Goal: Complete application form

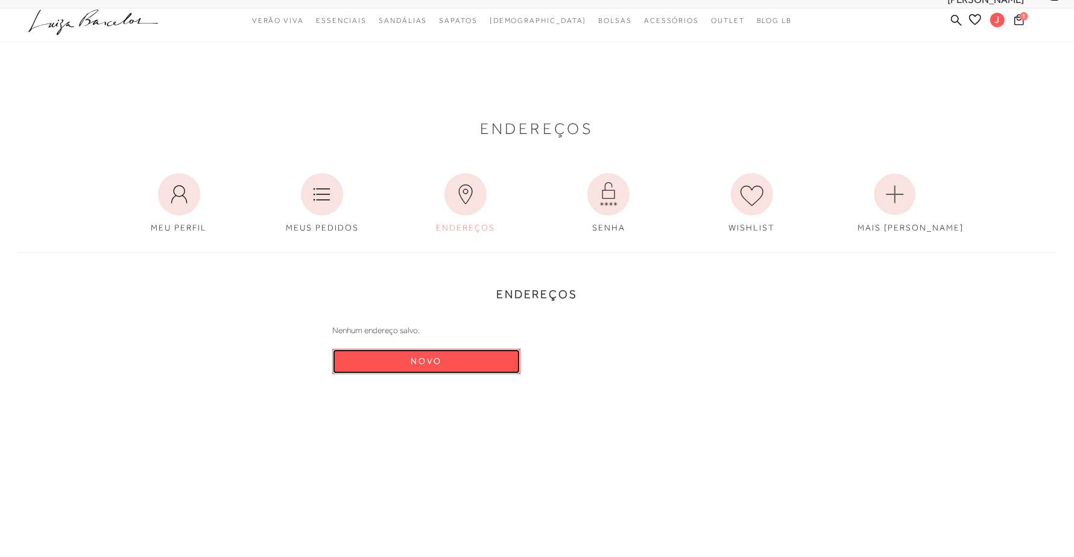
click at [429, 354] on button "Novo" at bounding box center [426, 361] width 188 height 25
select select "BR"
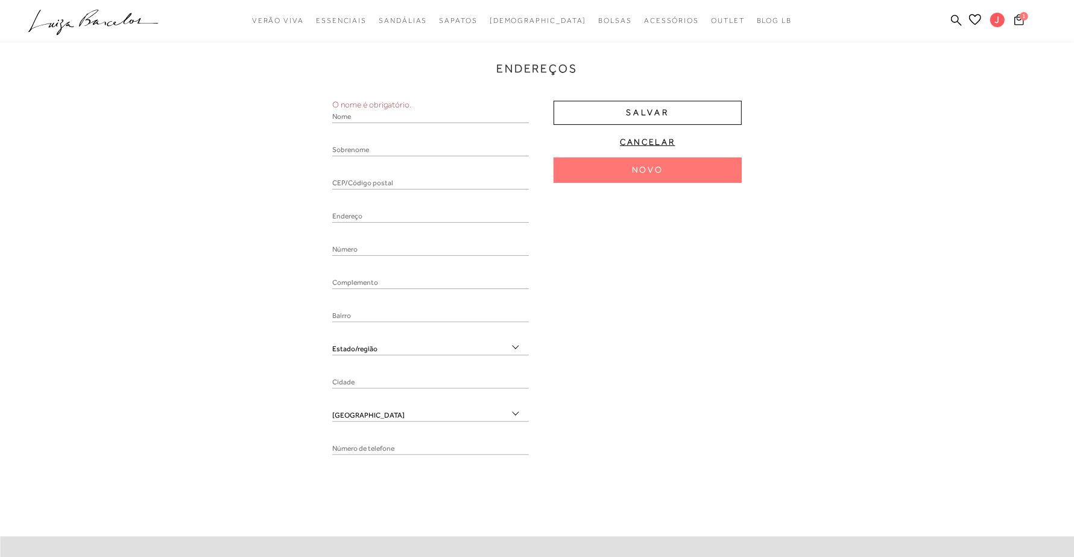
scroll to position [248, 0]
click at [372, 180] on input "text" at bounding box center [430, 183] width 197 height 12
paste input "060.440.271-63"
click at [360, 179] on input "060.440.271-63" at bounding box center [430, 183] width 197 height 12
click at [347, 178] on input "060.440271-63" at bounding box center [430, 183] width 197 height 12
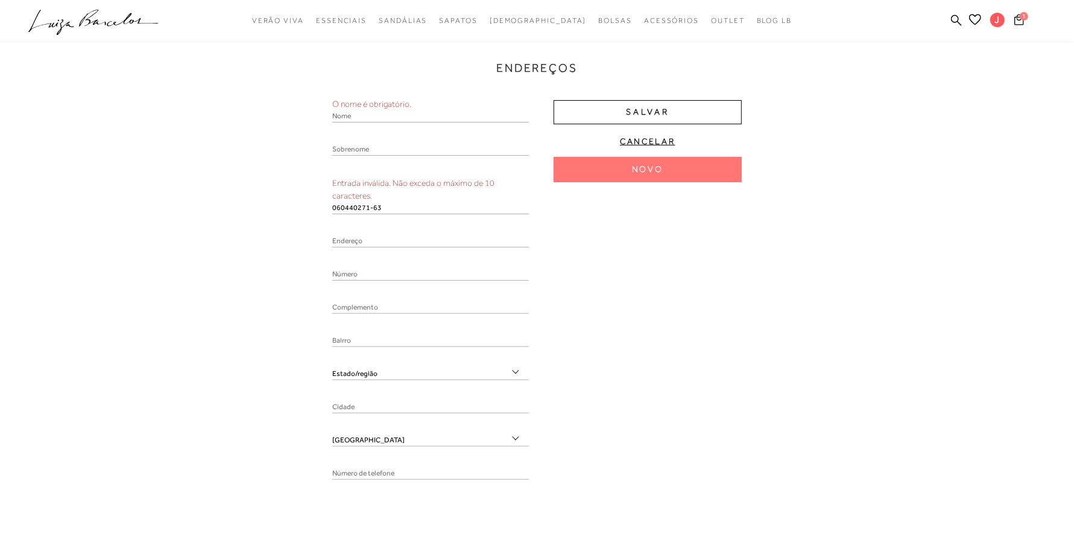
click at [403, 209] on input "060440271-63" at bounding box center [430, 208] width 197 height 12
click at [373, 204] on input "060440271-63" at bounding box center [430, 208] width 197 height 12
click at [370, 213] on input "060440271-63" at bounding box center [430, 208] width 197 height 12
click at [365, 207] on input "06044027163" at bounding box center [430, 208] width 197 height 12
click at [426, 202] on input "06044027-163" at bounding box center [430, 208] width 197 height 12
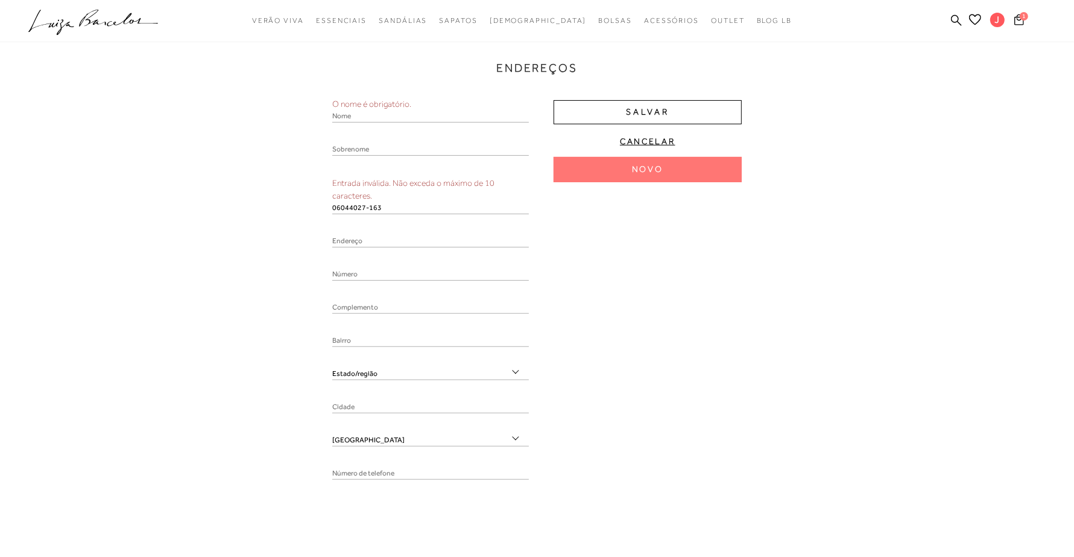
type input "06044027-163"
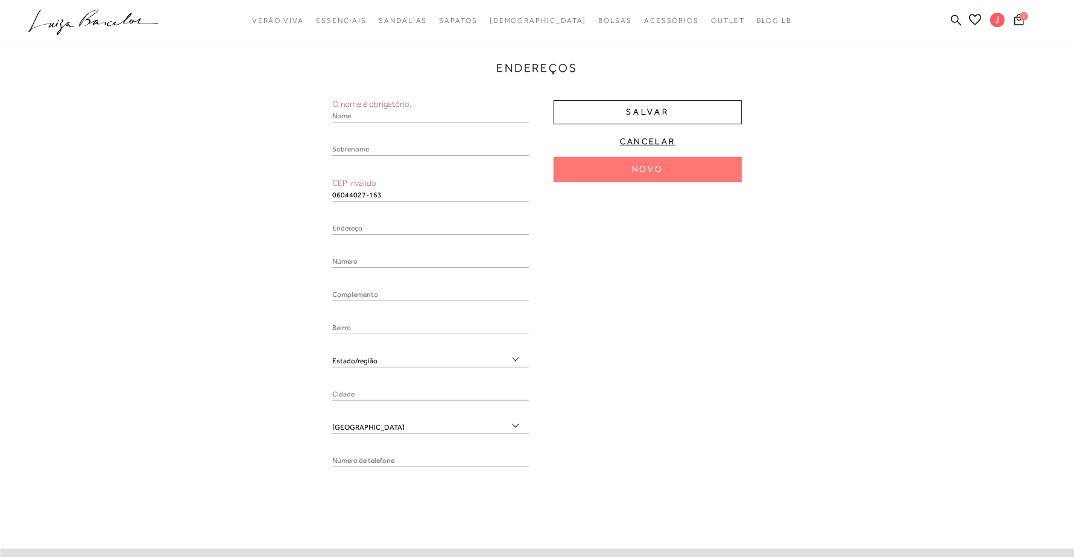
click at [405, 198] on input "06044027-163" at bounding box center [430, 195] width 197 height 12
paste input "78470000"
click at [405, 198] on input "78470-000" at bounding box center [430, 195] width 197 height 12
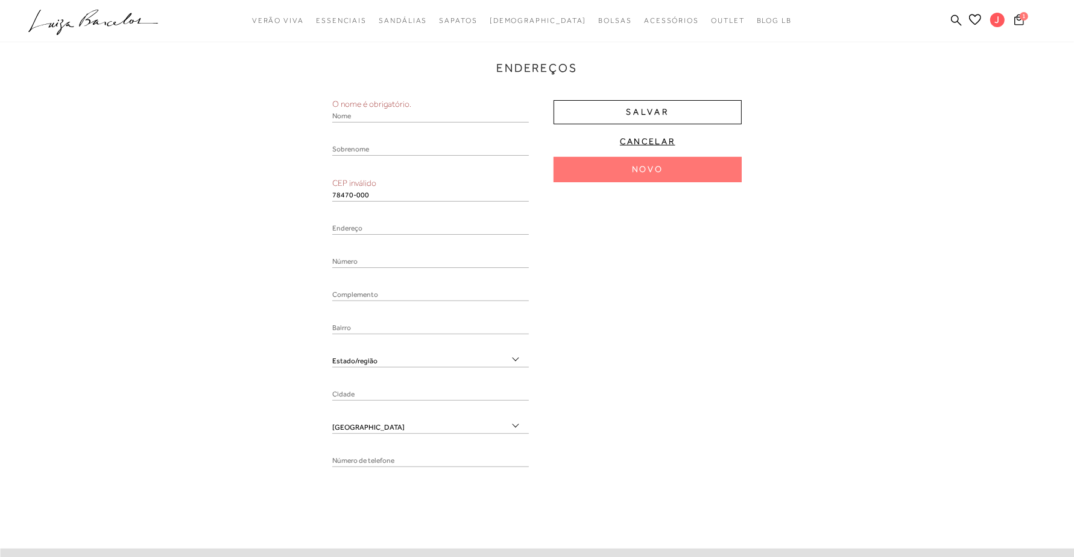
type input "78470-000"
click at [387, 228] on div at bounding box center [430, 233] width 197 height 21
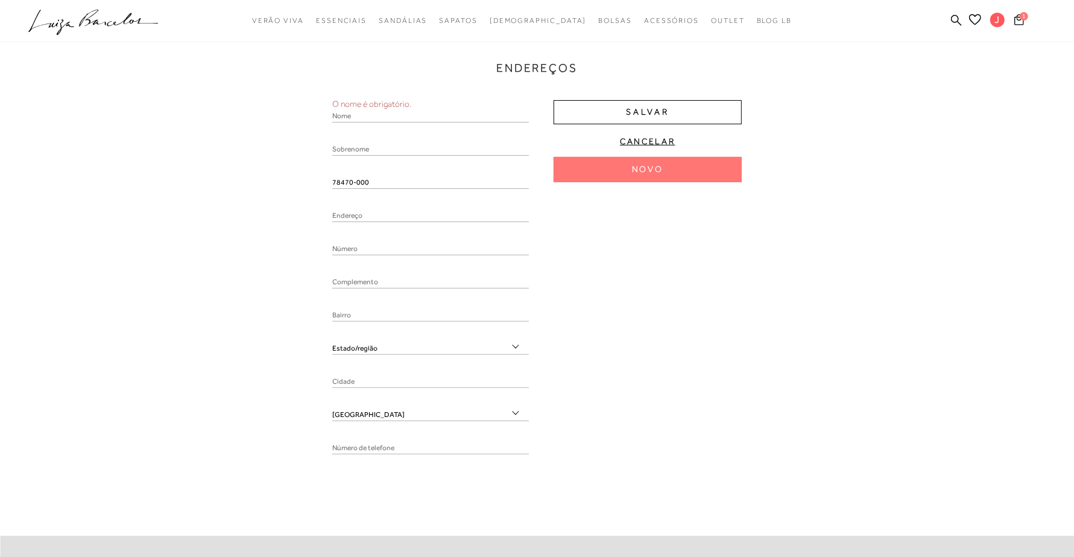
select select "MT"
type input "Nobres"
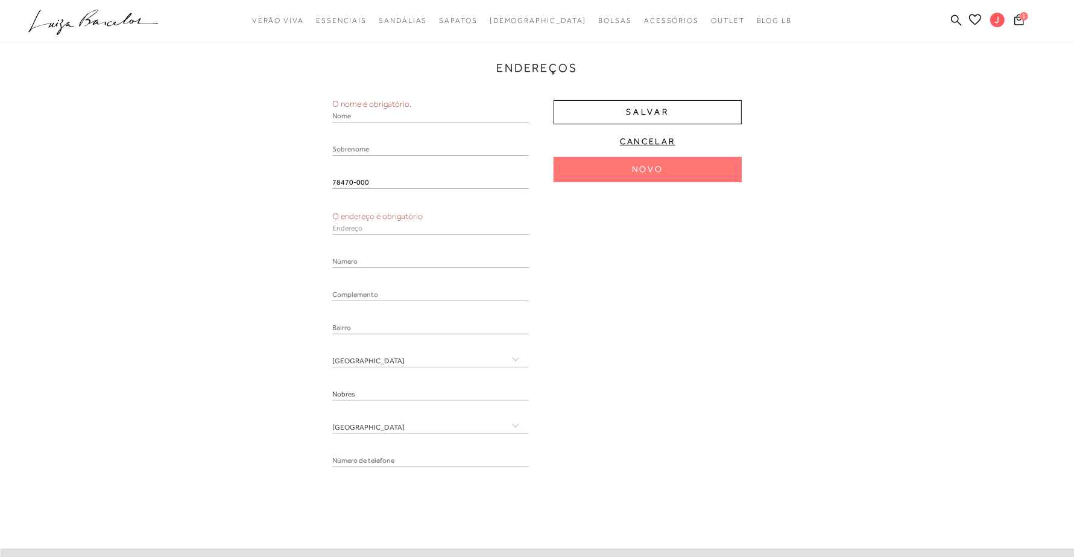
click at [408, 146] on input "text" at bounding box center [430, 150] width 197 height 12
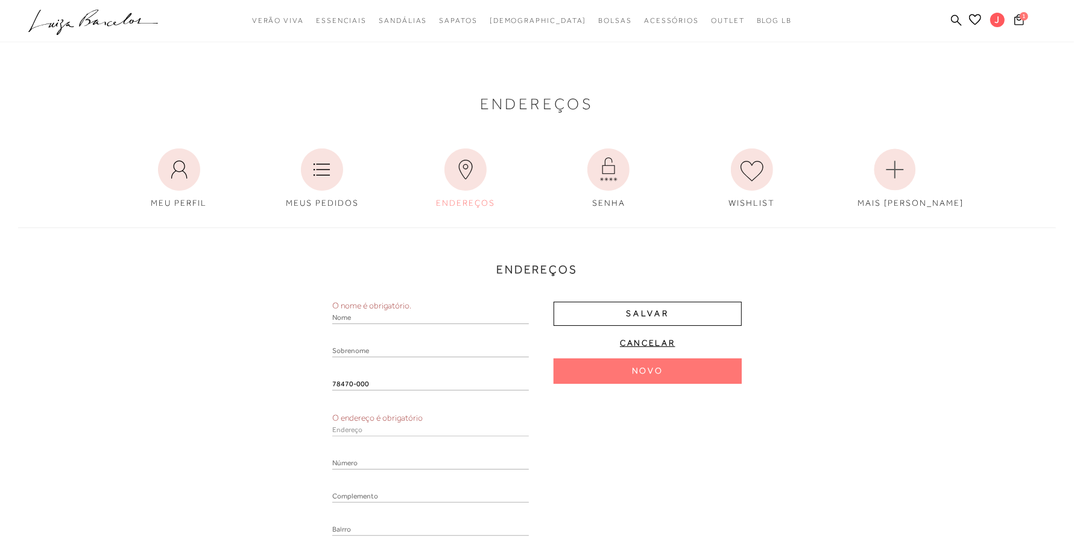
scroll to position [0, 0]
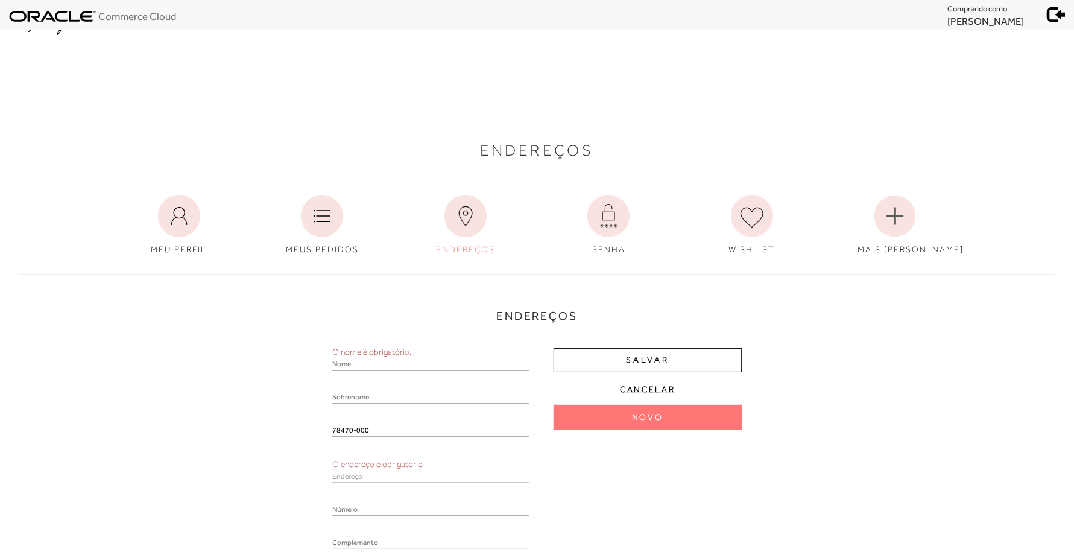
click at [977, 18] on span "[PERSON_NAME]" at bounding box center [986, 21] width 77 height 12
copy ul "[PERSON_NAME]"
click at [402, 365] on input "text" at bounding box center [430, 364] width 197 height 12
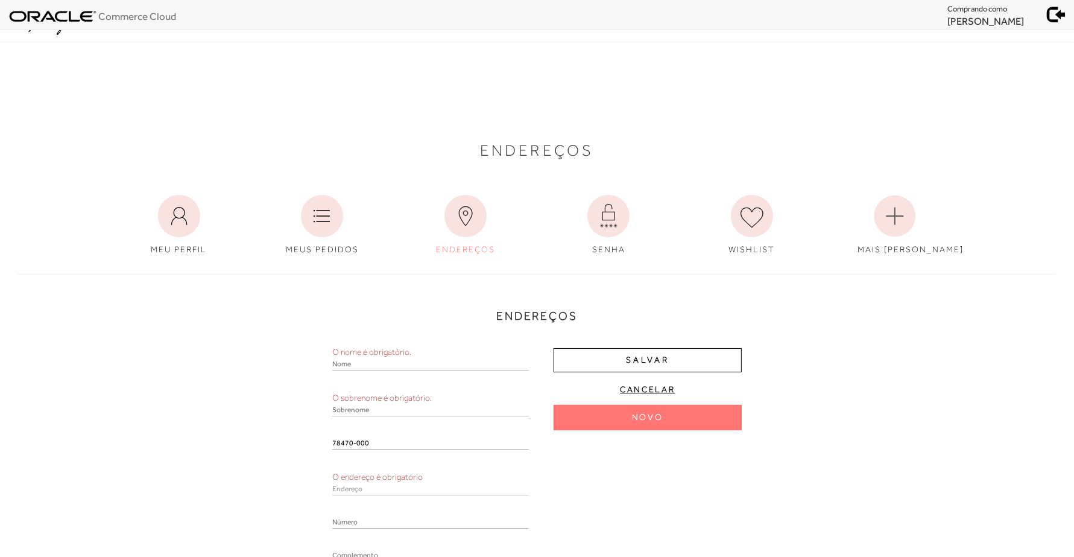
paste input "[PERSON_NAME]"
click at [375, 351] on input "[PERSON_NAME]" at bounding box center [430, 352] width 197 height 12
type input "Jaqueline"
click at [390, 400] on input "text" at bounding box center [430, 397] width 197 height 12
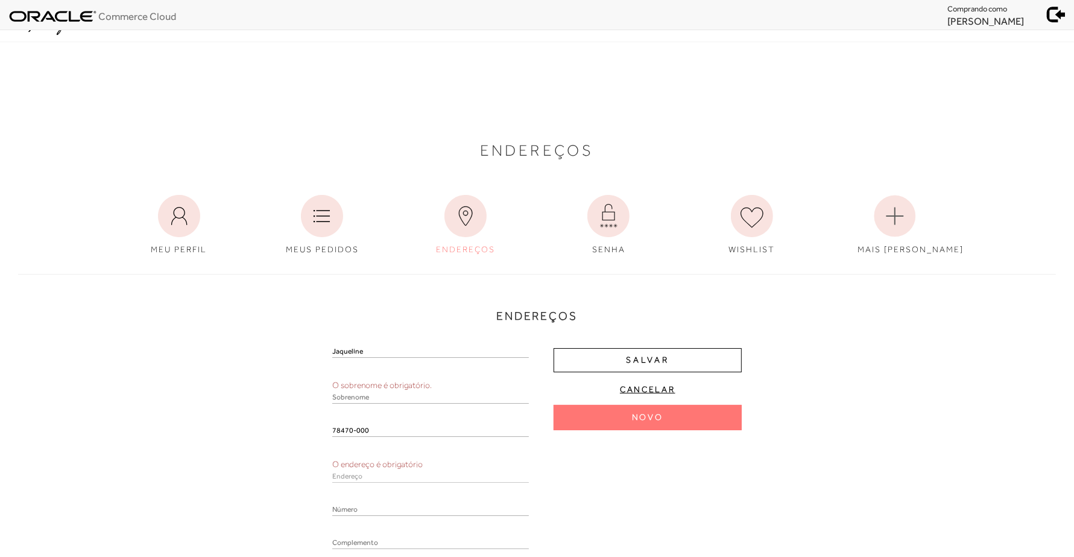
paste input "[PERSON_NAME]"
type input "[PERSON_NAME]"
click at [399, 436] on div "Jaqueline O sobrenome é obrigatório. Souza 78470-000 O endereço é obrigatório" at bounding box center [430, 535] width 197 height 378
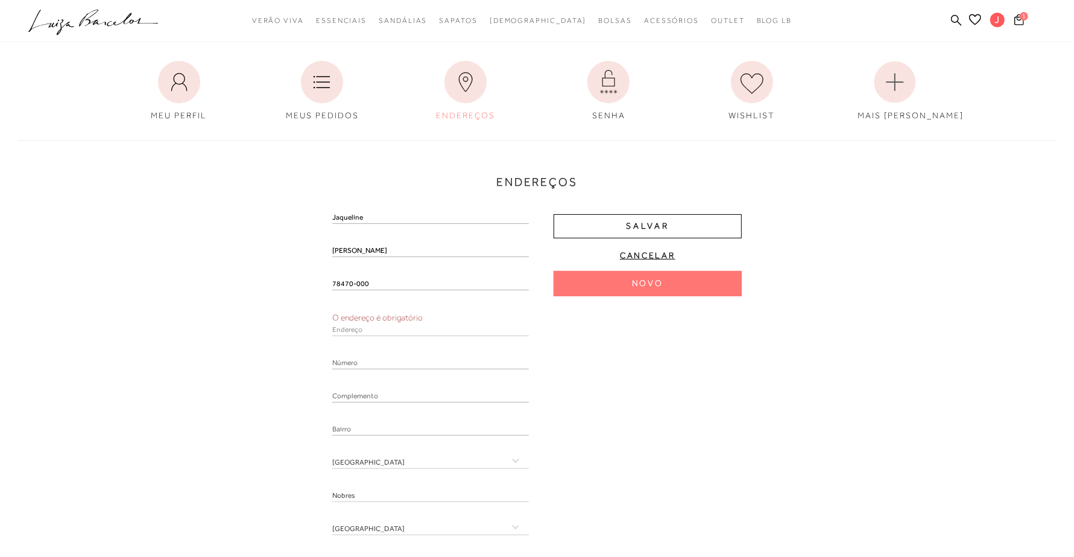
scroll to position [151, 0]
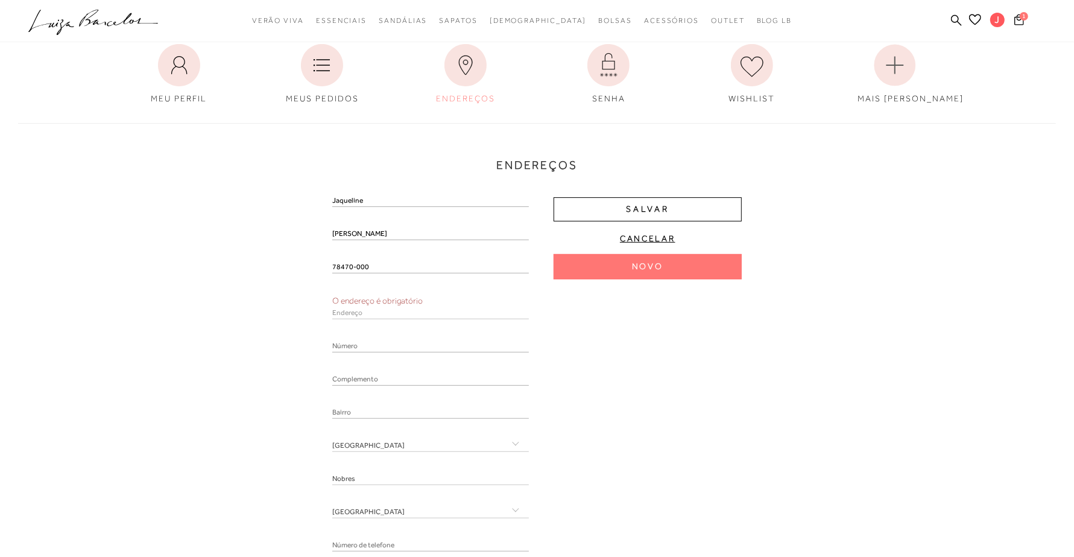
click at [354, 265] on input "78470-000" at bounding box center [430, 267] width 197 height 12
type input "78470000"
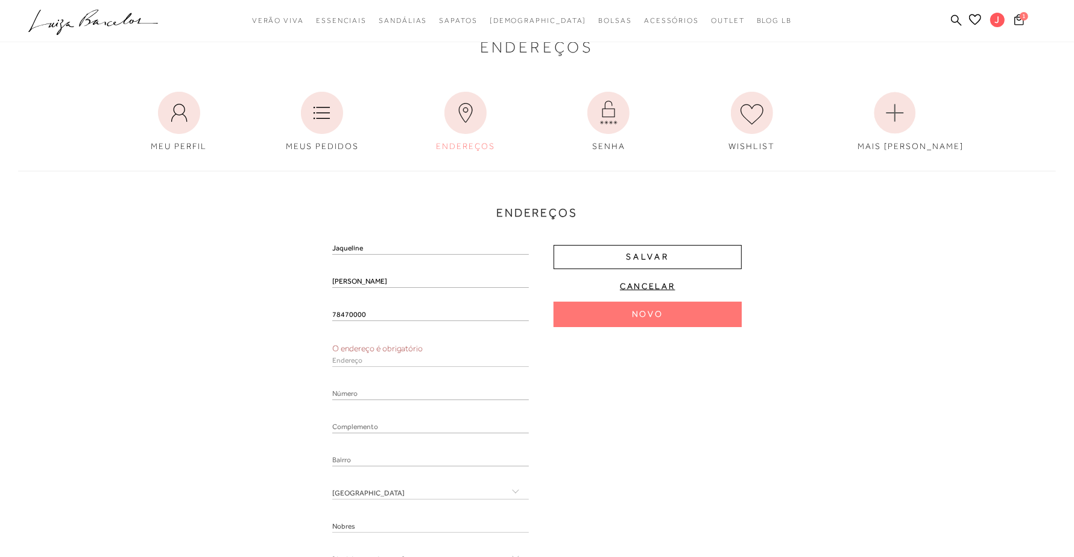
scroll to position [0, 0]
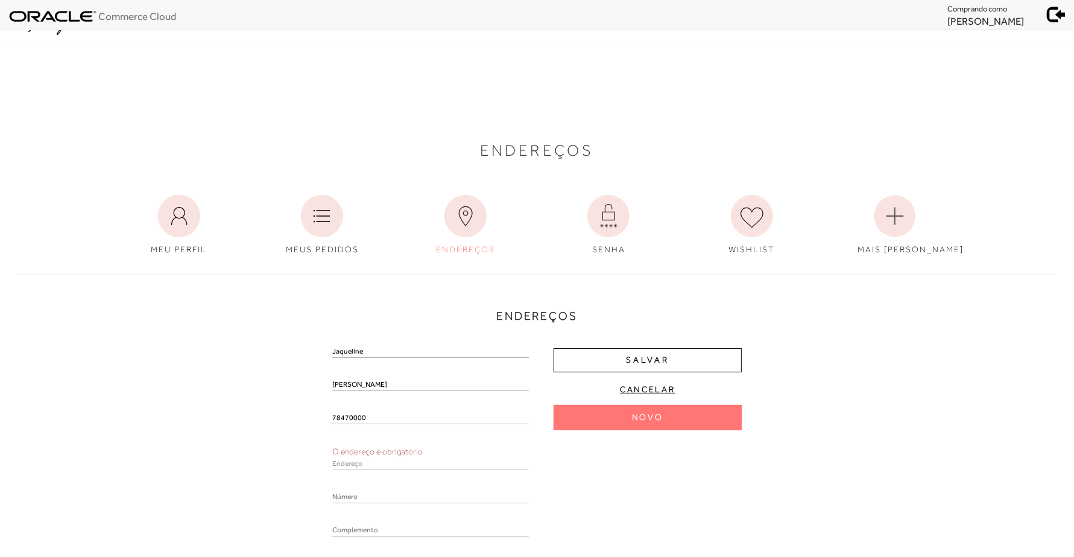
click at [381, 426] on div "78470000" at bounding box center [430, 422] width 197 height 21
click at [380, 421] on input "78470000" at bounding box center [430, 418] width 197 height 12
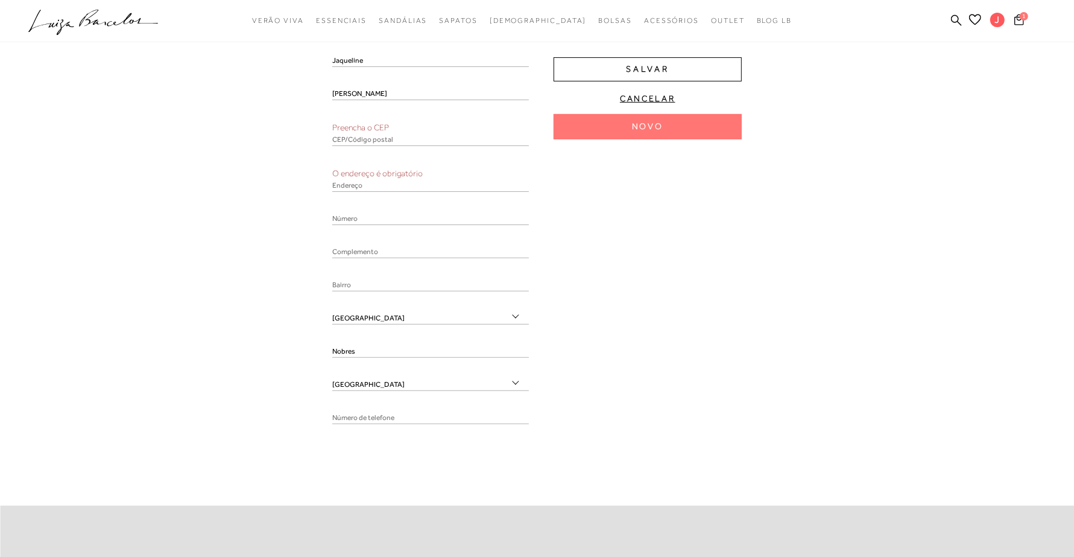
scroll to position [302, 0]
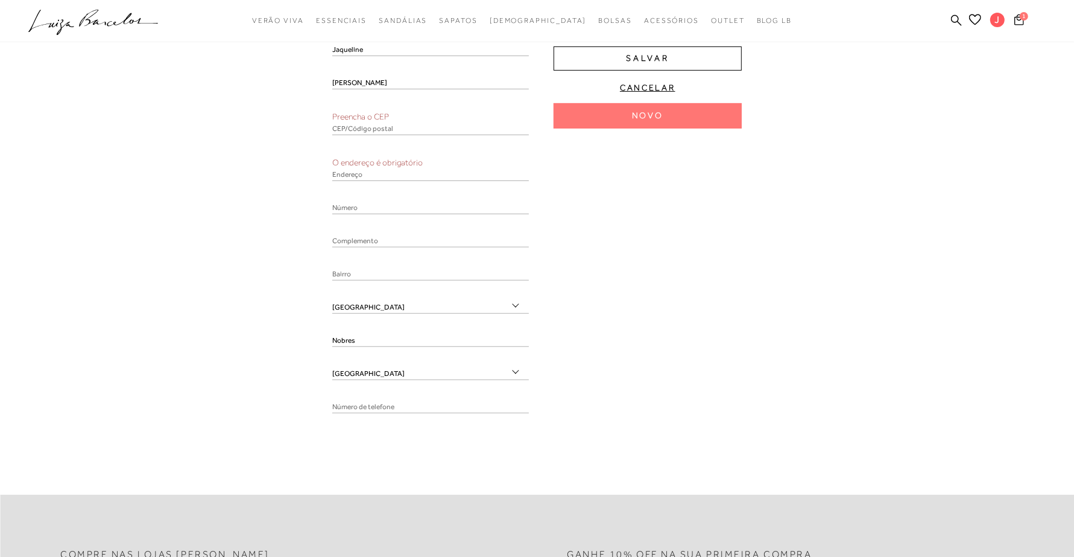
click at [383, 171] on input "text" at bounding box center [430, 175] width 197 height 12
paste input "Av. [PERSON_NAME]"
type input "Av. [PERSON_NAME]"
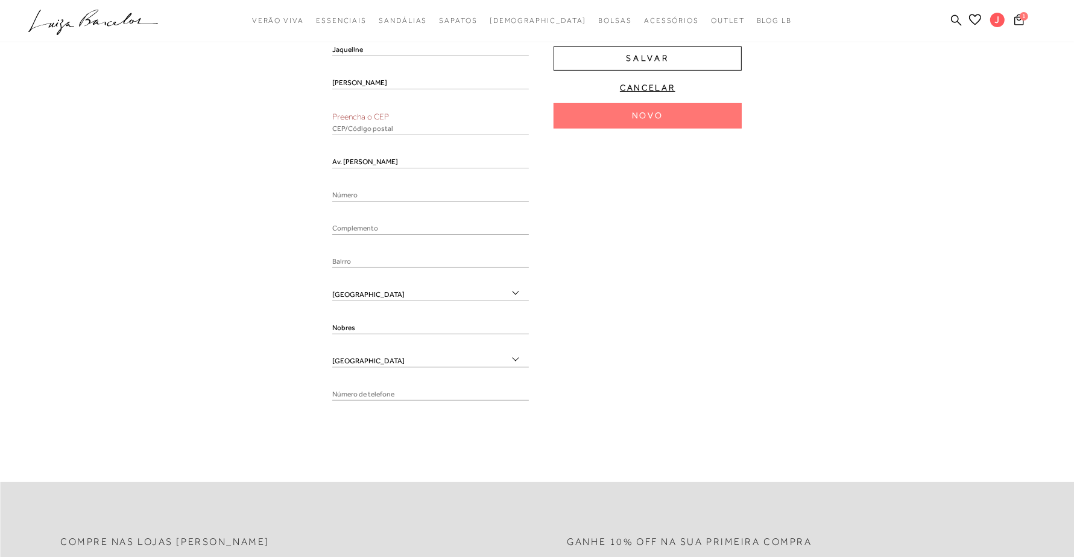
click at [393, 209] on div at bounding box center [430, 199] width 197 height 21
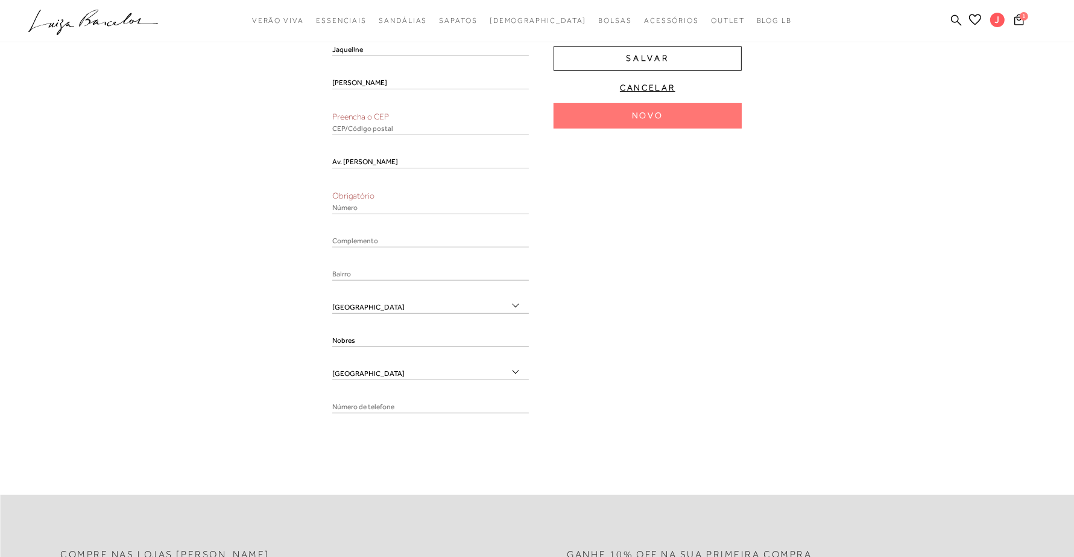
click at [367, 209] on input "number" at bounding box center [430, 208] width 197 height 12
paste input "1780"
type input "1780"
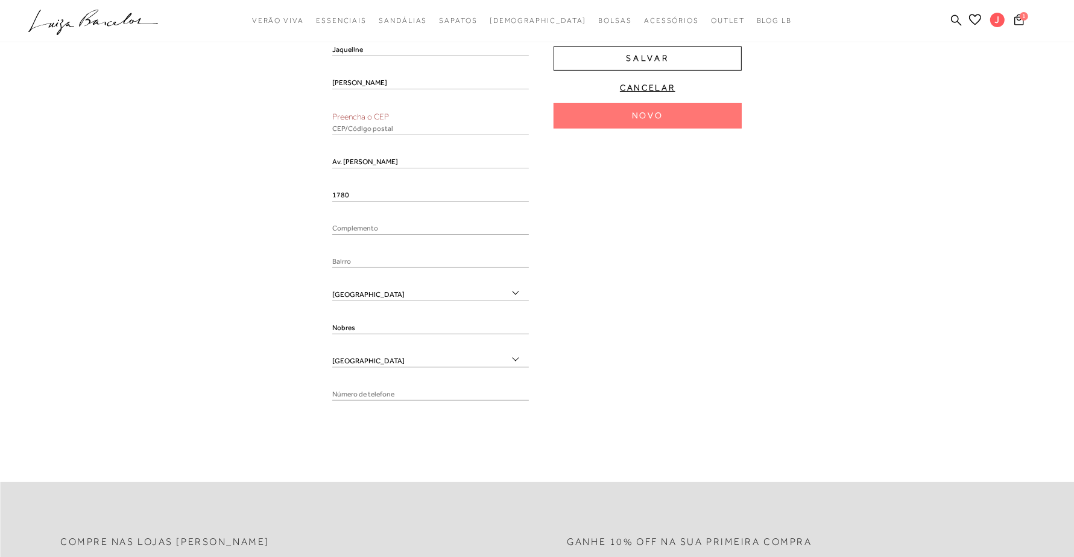
click at [375, 236] on div at bounding box center [430, 233] width 197 height 21
type input "c"
type input "Comercial"
click at [352, 261] on input "text" at bounding box center [430, 262] width 197 height 12
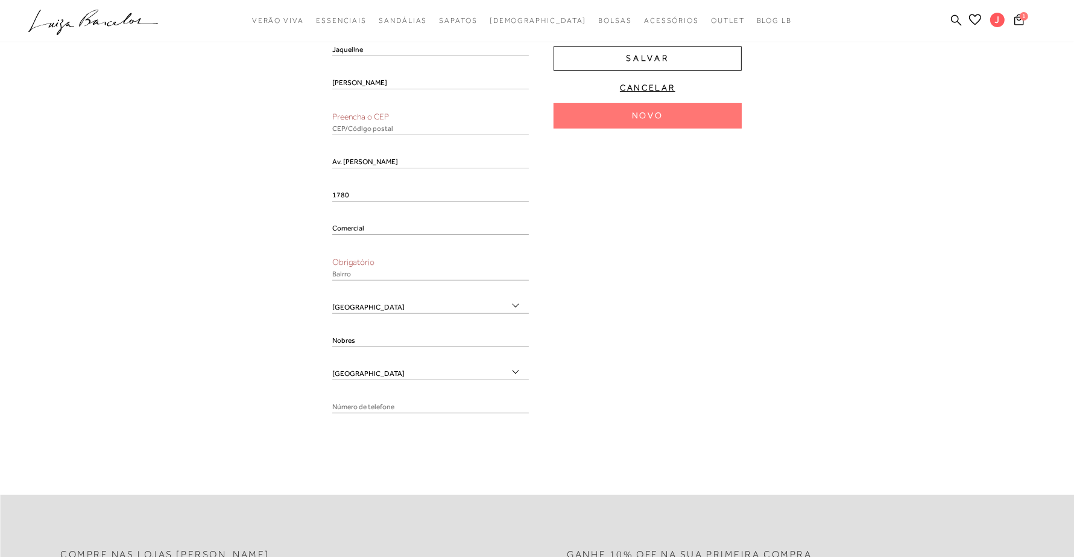
click at [372, 279] on input "text" at bounding box center [430, 274] width 197 height 12
paste input "Aldori Centersul"
click at [367, 273] on input "Aldori Centersul" at bounding box center [430, 274] width 197 height 12
type input "Aldori Centersul"
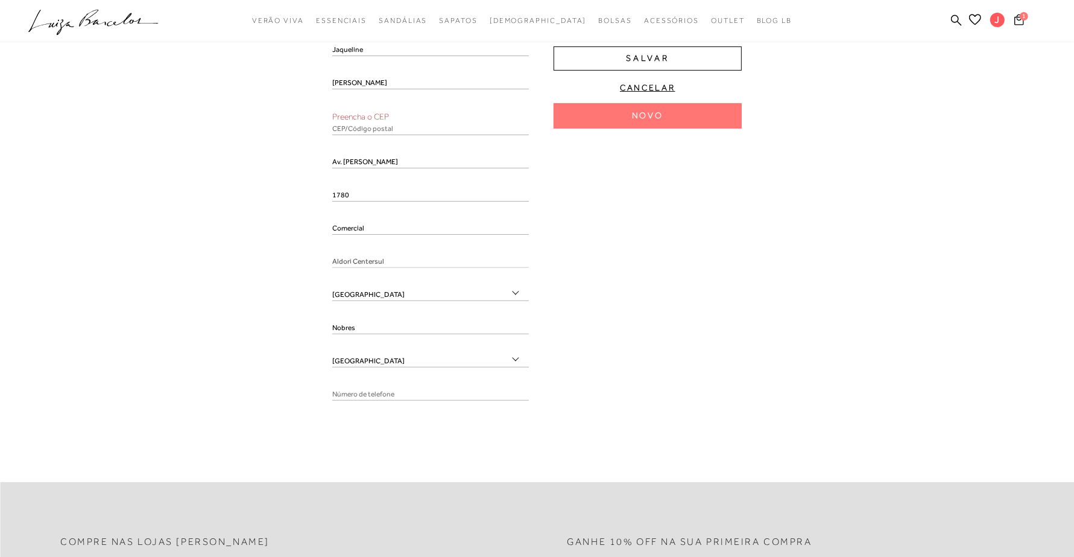
click at [385, 179] on div "Jaqueline Souza Preencha o CEP Av. [PERSON_NAME] 1780 Comercial Aldori Centersul" at bounding box center [430, 227] width 197 height 366
click at [399, 133] on input "text" at bounding box center [430, 129] width 197 height 12
click at [389, 123] on input "text" at bounding box center [430, 129] width 197 height 12
paste input "78470000"
type input "78470-000"
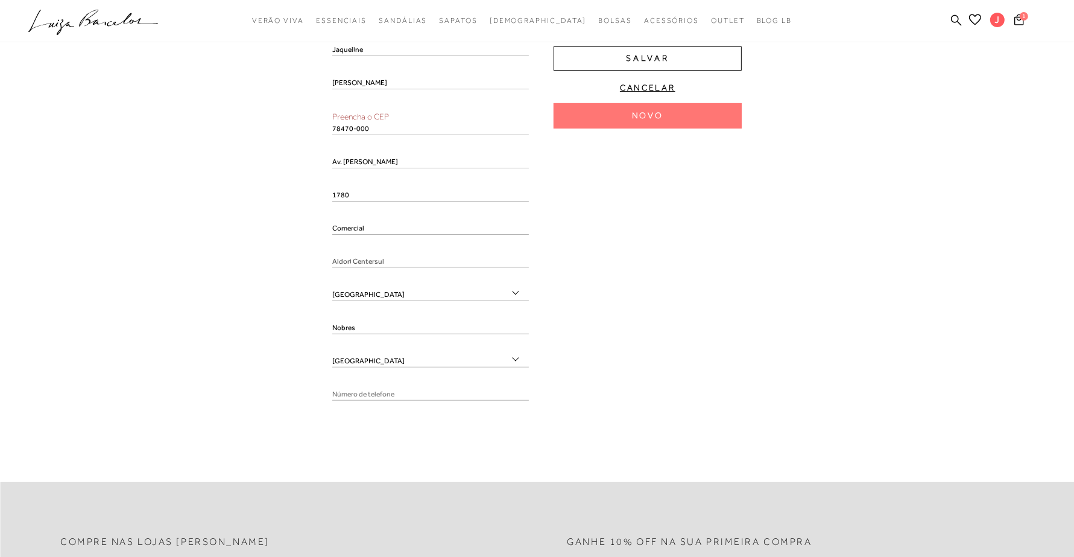
click at [646, 233] on div "Jaqueline Souza Preencha o CEP 78470-000 Av. [PERSON_NAME] 1780 Comercial [GEOG…" at bounding box center [537, 227] width 410 height 366
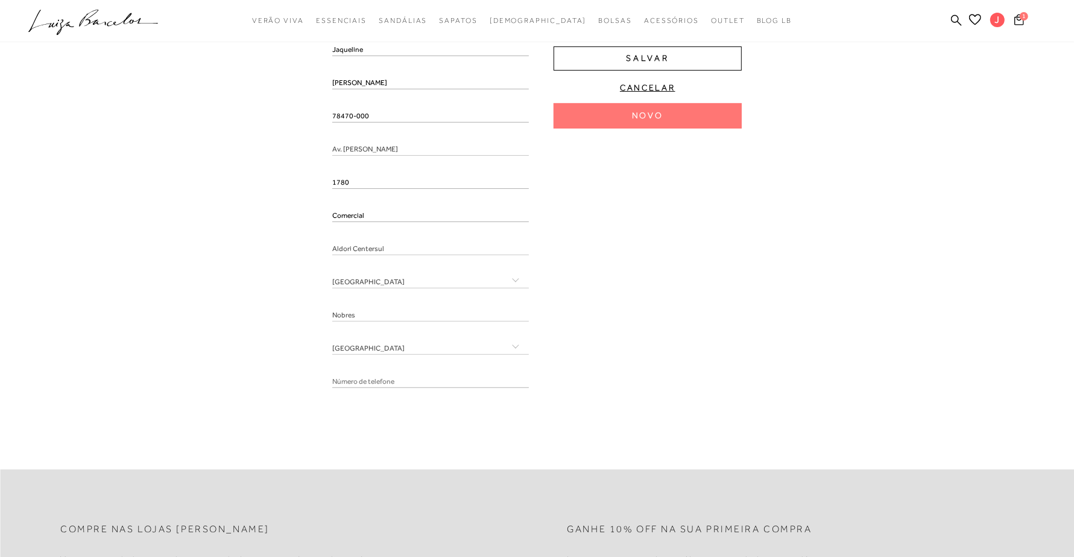
click at [427, 381] on input "tel" at bounding box center [430, 382] width 197 height 12
paste input "[PHONE_NUMBER]"
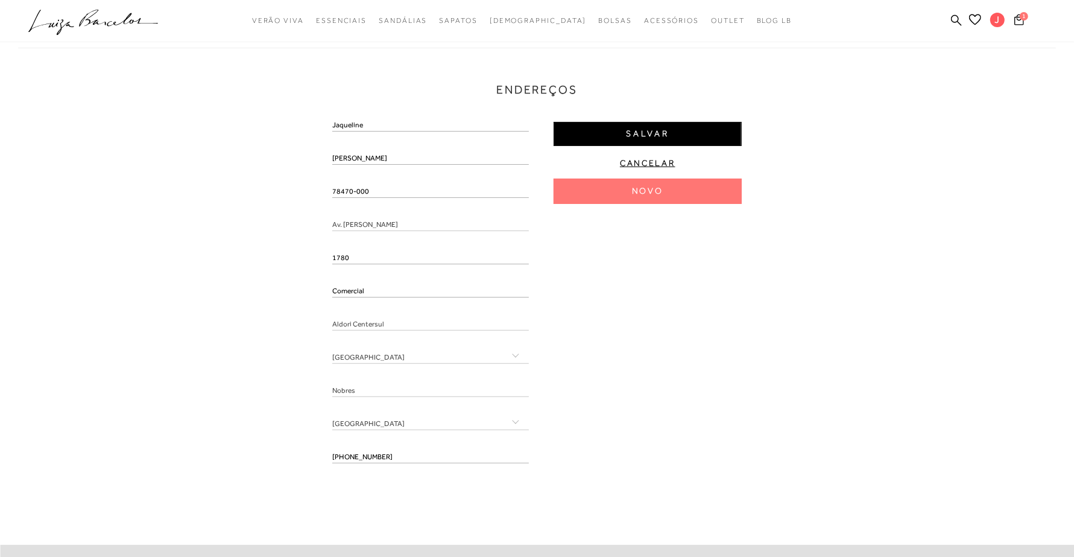
type input "[PHONE_NUMBER]"
click at [621, 136] on button "Salvar" at bounding box center [648, 134] width 188 height 24
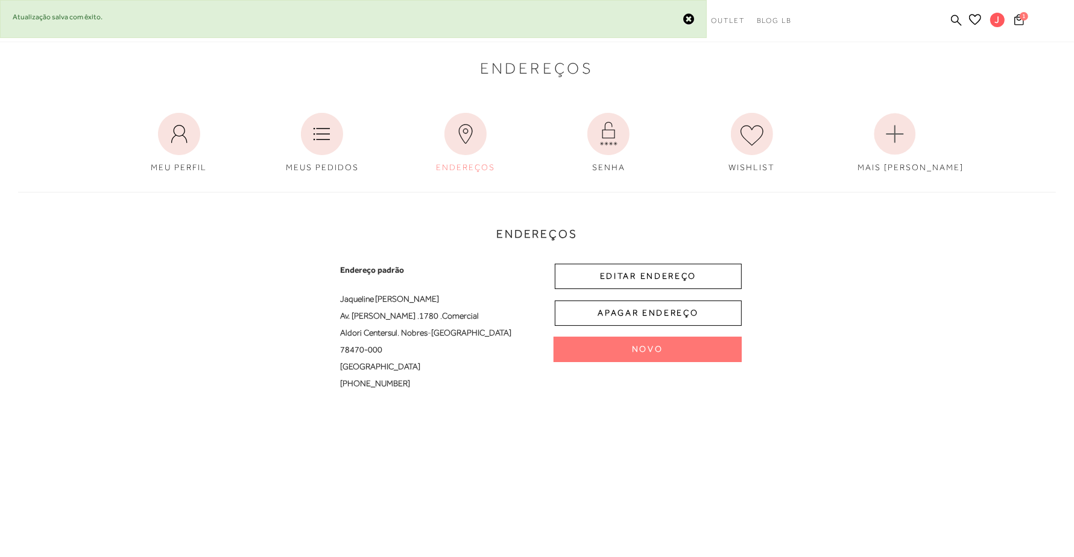
scroll to position [0, 0]
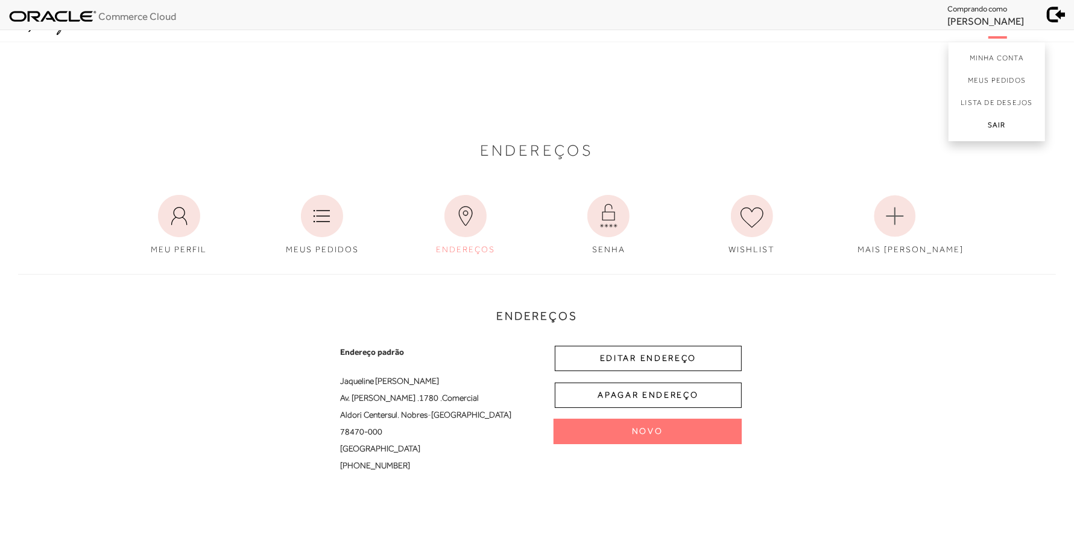
click at [1003, 121] on link "Sair" at bounding box center [997, 127] width 97 height 27
